Goal: Use online tool/utility: Use online tool/utility

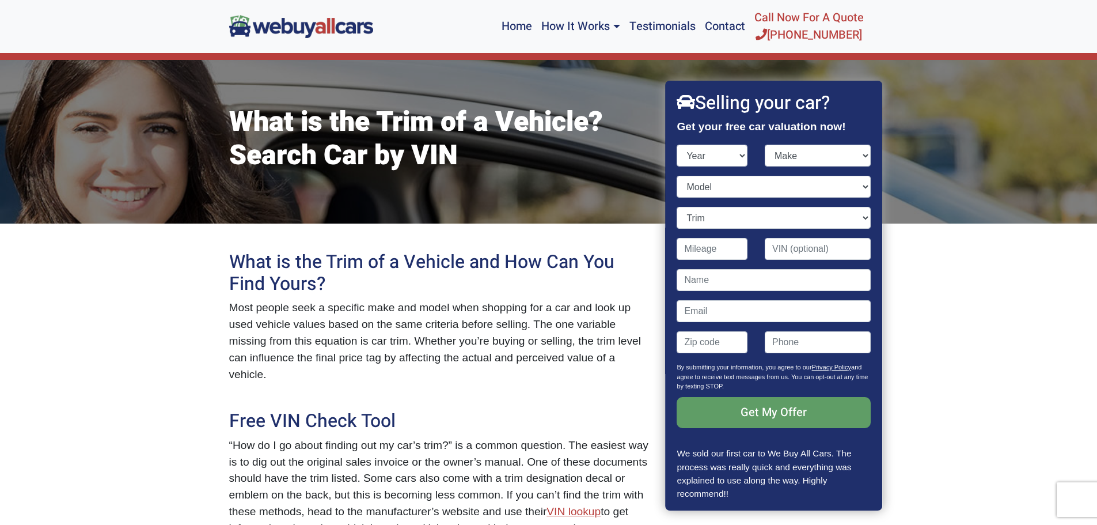
select select "2015"
click at [677, 145] on select "Year [DATE] 2025 2024 2023 2022 2021 2020 2019 2018 2017 2016 2015 2014 2013 20…" at bounding box center [712, 156] width 71 height 22
click at [806, 153] on select "Make" at bounding box center [818, 156] width 106 height 22
select select "Toyota"
click at [765, 145] on select "Make Acura Alfa Romeo Aston [PERSON_NAME] Audi Bentley BMW Buick Cadillac Chevr…" at bounding box center [818, 156] width 106 height 22
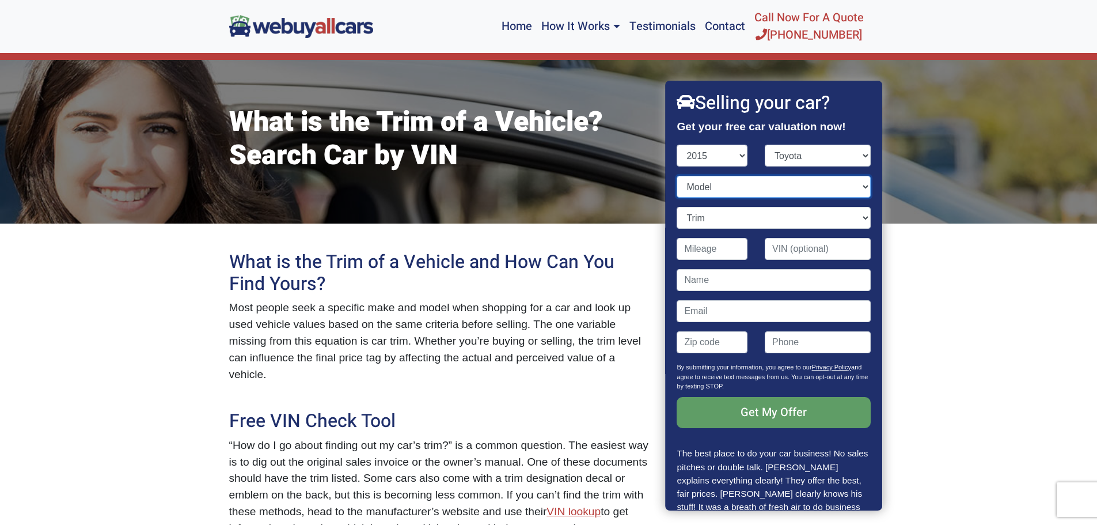
click at [714, 187] on select "Model" at bounding box center [774, 187] width 194 height 22
select select "Prius"
click at [677, 176] on select "Model 4Runner Avalon Avalon Hybrid Camry Camry Hybrid Corolla Highlander Highla…" at bounding box center [774, 187] width 194 height 22
click at [710, 219] on select "Trim Five 4dr Hatchback (1.8L 4cyl gas/electric hybrid CVT) Four 4dr Hatchback …" at bounding box center [774, 218] width 194 height 22
click at [674, 252] on div "Contact form" at bounding box center [713, 253] width 88 height 31
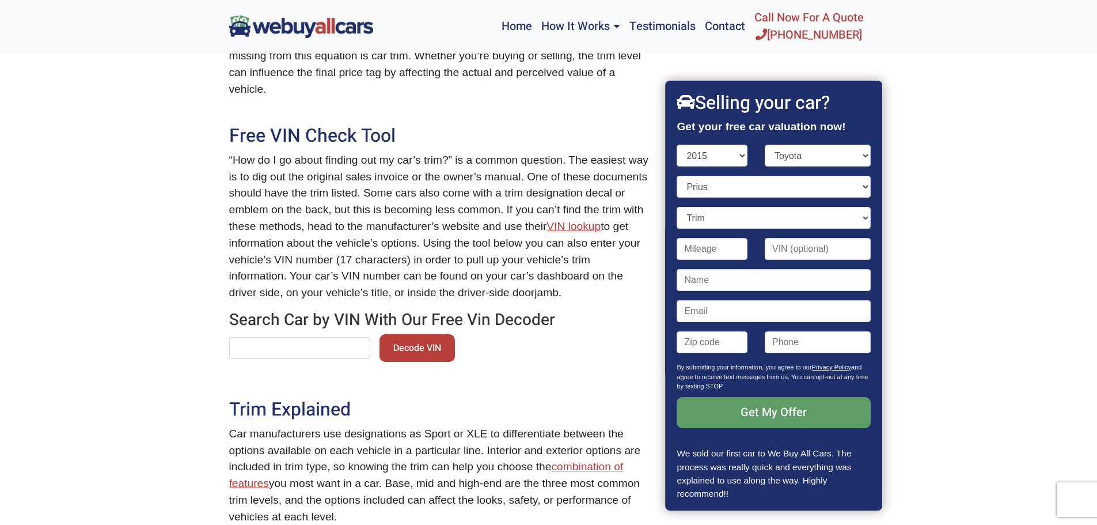
scroll to position [288, 0]
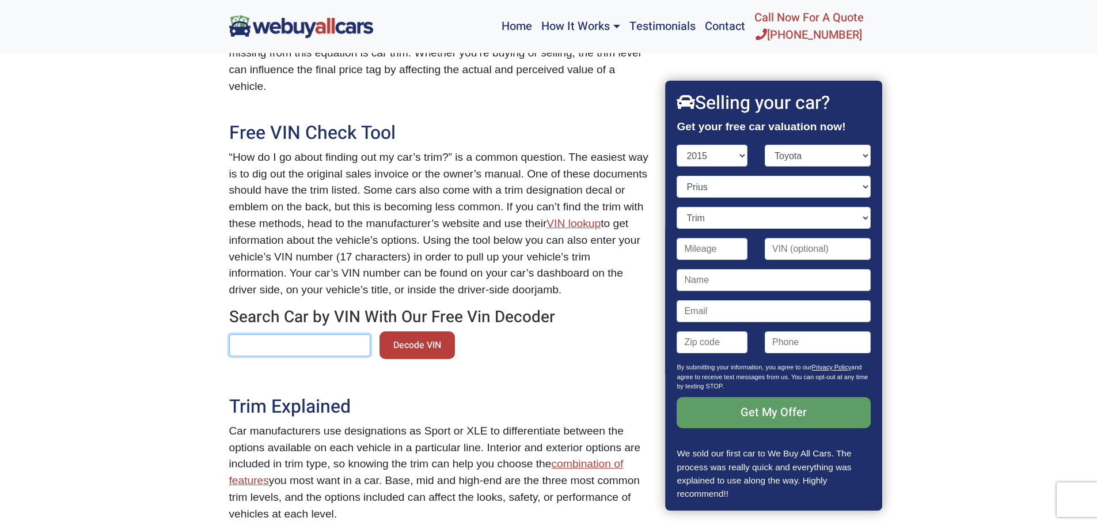
click at [275, 334] on input "text" at bounding box center [299, 345] width 141 height 22
paste input "[US_VEHICLE_IDENTIFICATION_NUMBER]"
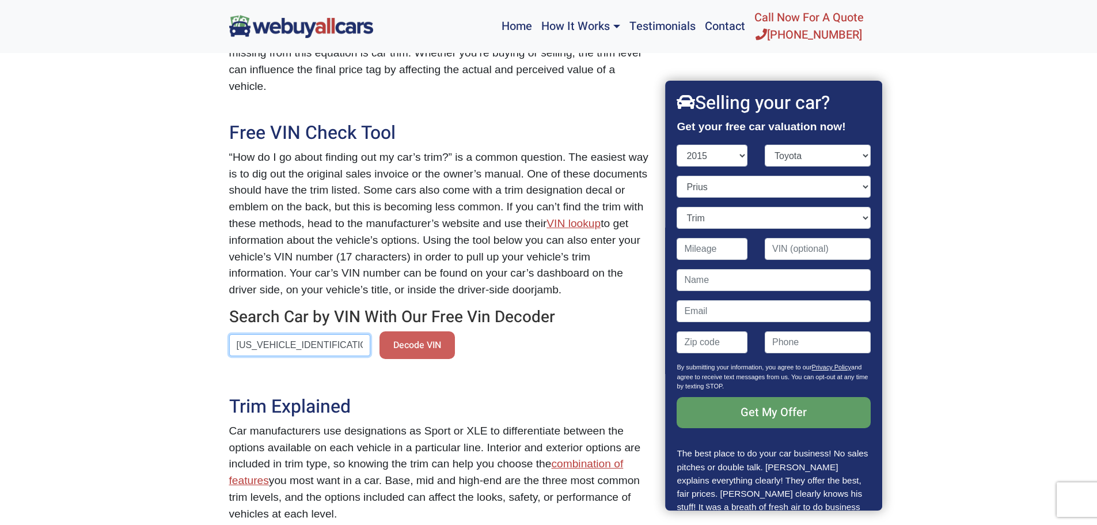
type input "[US_VEHICLE_IDENTIFICATION_NUMBER]"
click at [381, 331] on button "Decode VIN" at bounding box center [417, 345] width 75 height 28
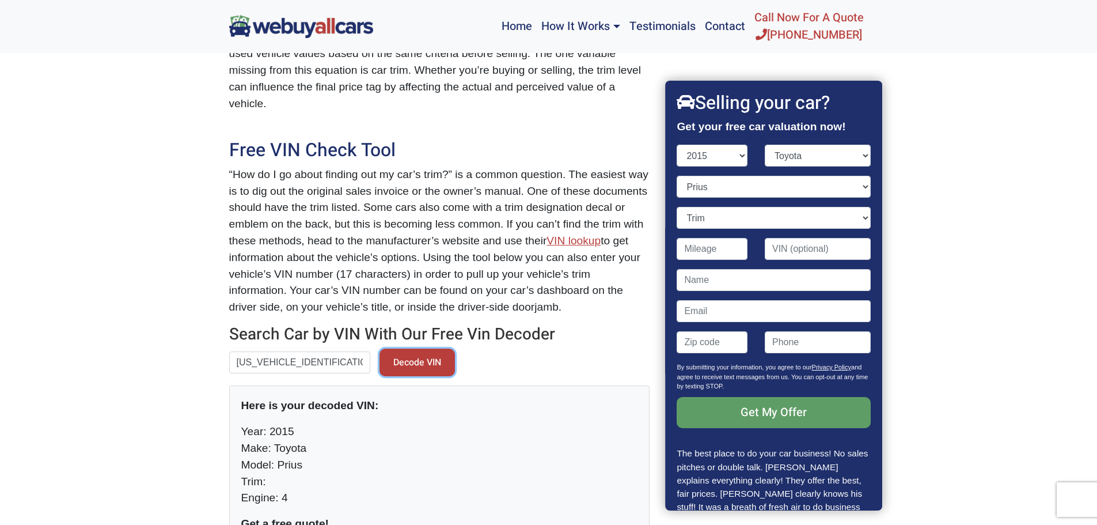
scroll to position [0, 0]
